Goal: Information Seeking & Learning: Compare options

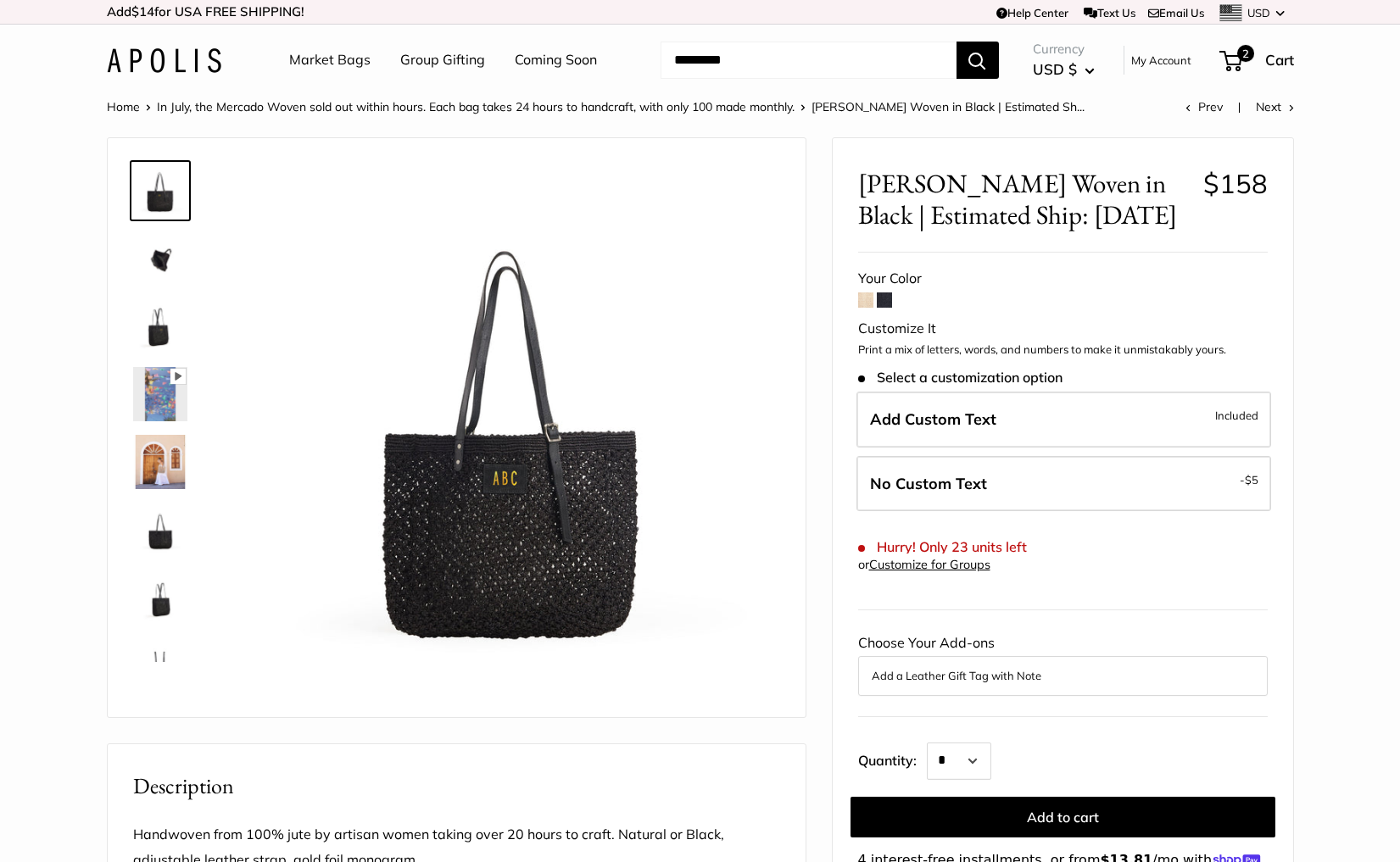
click at [871, 301] on span at bounding box center [866, 300] width 15 height 15
